Goal: Task Accomplishment & Management: Manage account settings

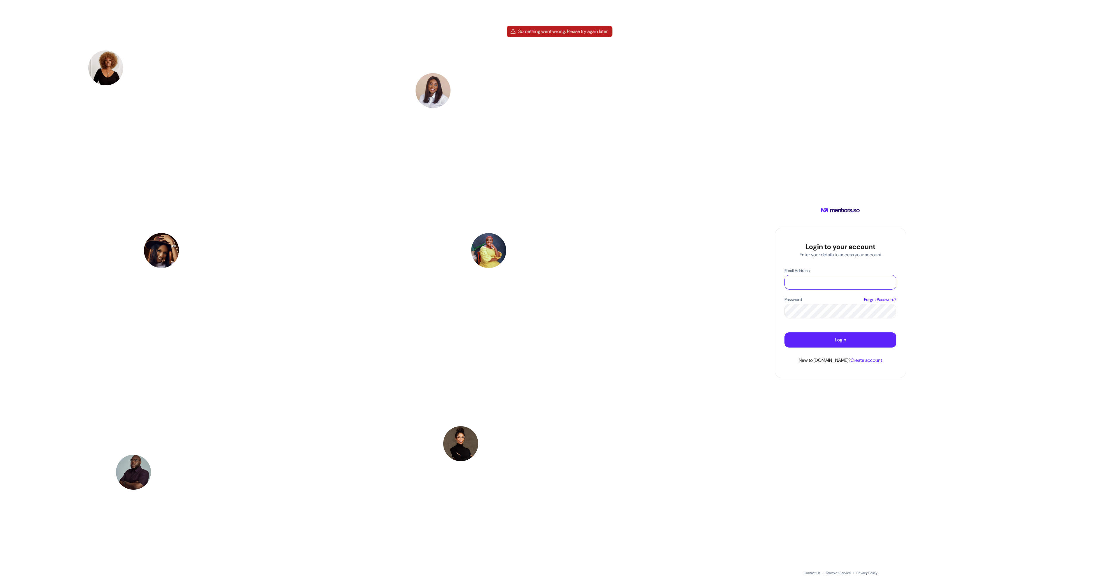
click at [838, 277] on input "Email Address" at bounding box center [840, 282] width 111 height 14
type input "**********"
click at [824, 337] on button "Login" at bounding box center [841, 340] width 112 height 15
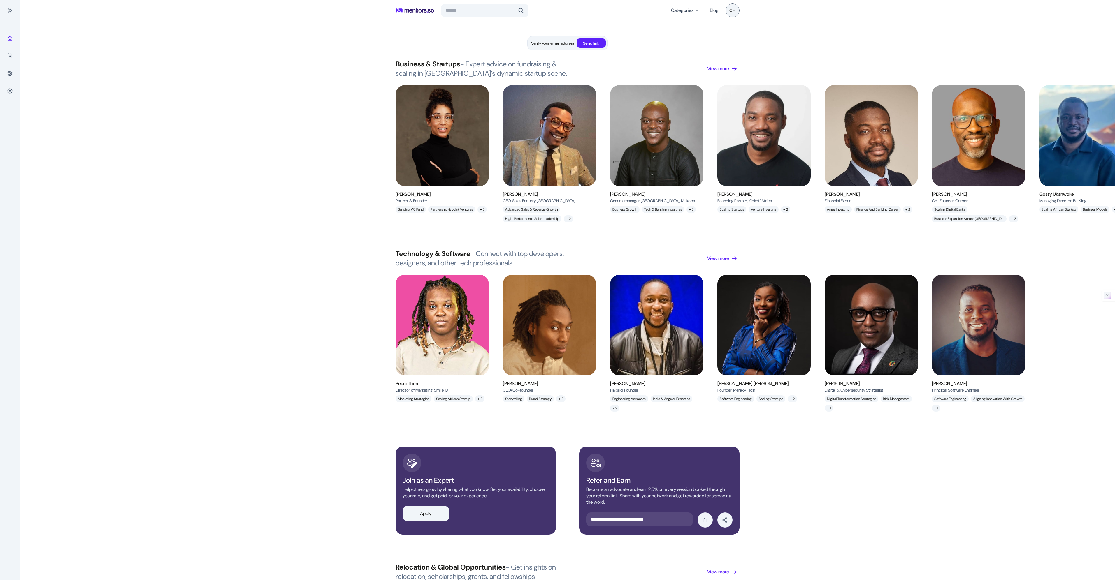
click at [730, 13] on span "CH" at bounding box center [732, 10] width 14 height 14
click at [703, 25] on li "Settings" at bounding box center [716, 26] width 42 height 10
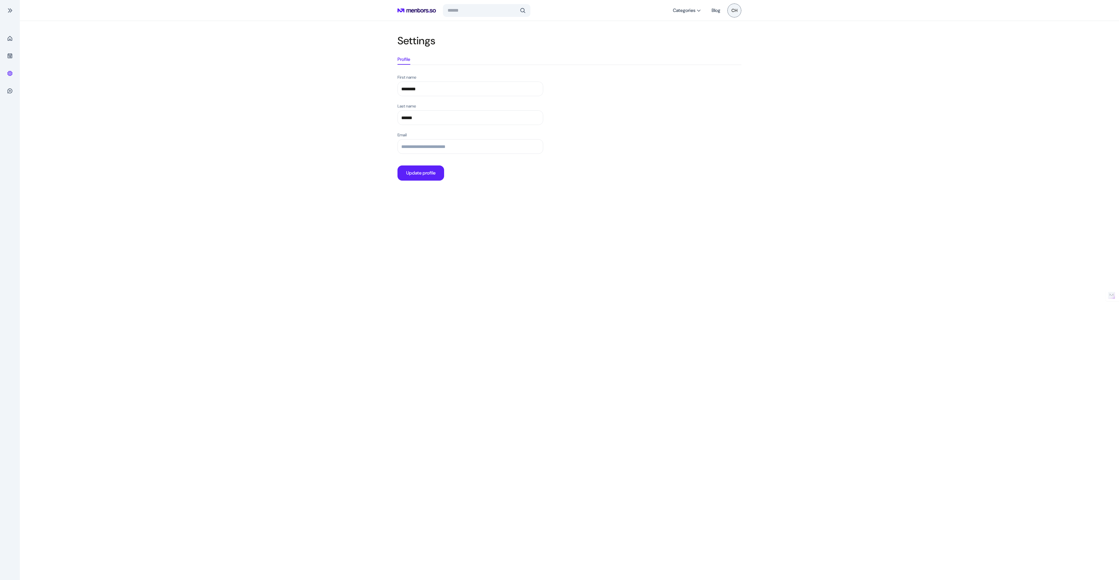
click at [421, 8] on icon at bounding box center [417, 10] width 38 height 16
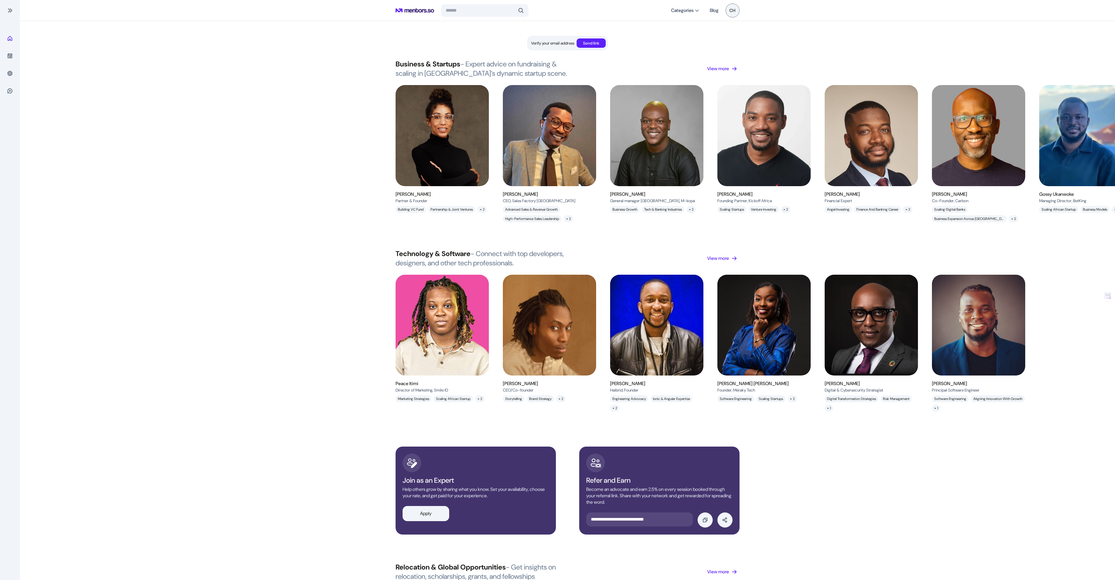
click at [595, 41] on p "Send link" at bounding box center [591, 43] width 16 height 6
